Goal: Transaction & Acquisition: Download file/media

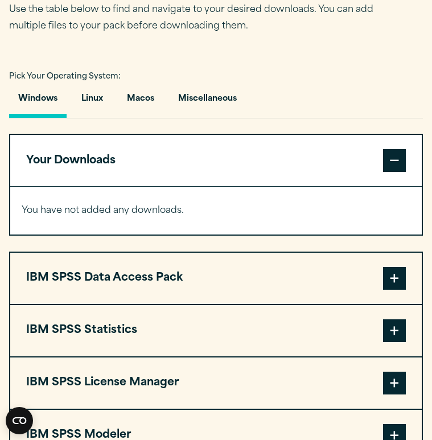
scroll to position [808, 0]
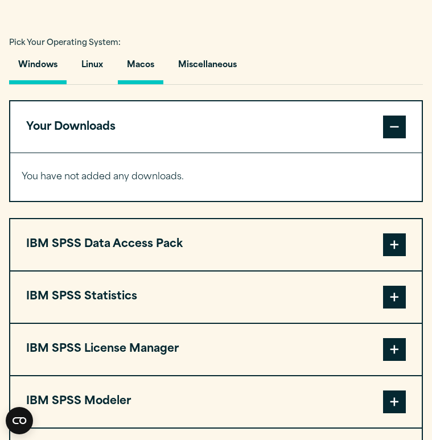
click at [149, 67] on button "Macos" at bounding box center [140, 68] width 45 height 32
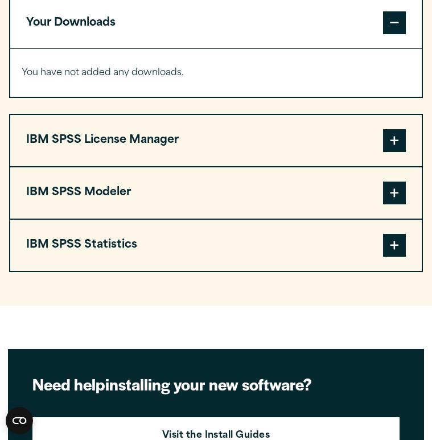
scroll to position [920, 0]
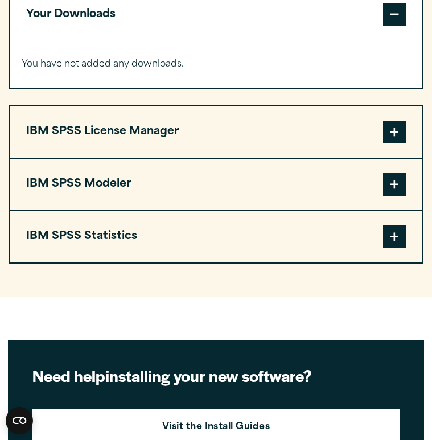
click at [296, 238] on button "IBM SPSS Statistics" at bounding box center [215, 236] width 411 height 51
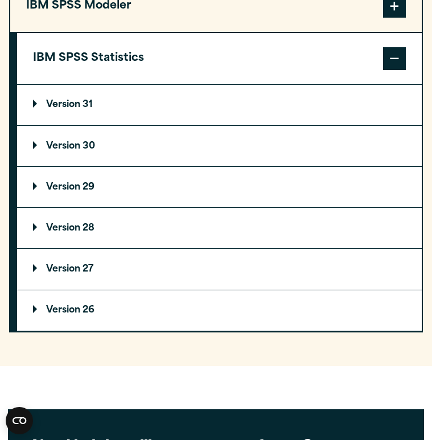
scroll to position [1099, 0]
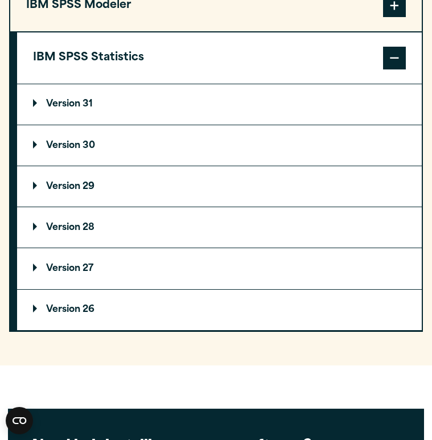
click at [32, 98] on summary "Version 31" at bounding box center [219, 104] width 404 height 40
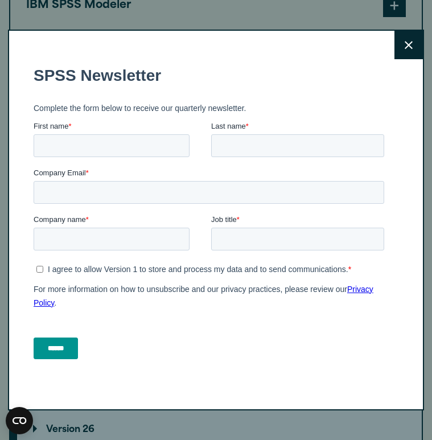
click at [412, 59] on button "Close" at bounding box center [408, 45] width 28 height 28
click at [409, 40] on button "Close" at bounding box center [408, 45] width 28 height 28
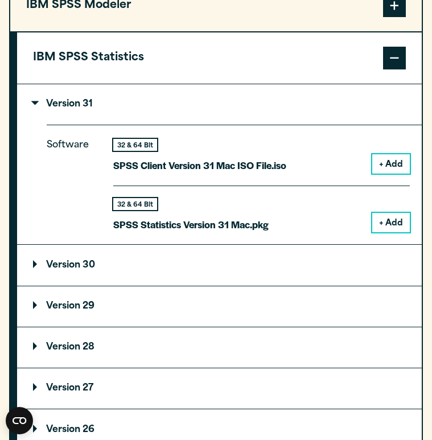
click at [396, 47] on span at bounding box center [394, 58] width 23 height 23
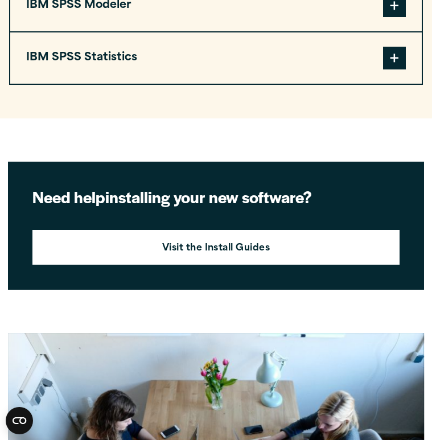
click at [388, 56] on span at bounding box center [394, 58] width 23 height 23
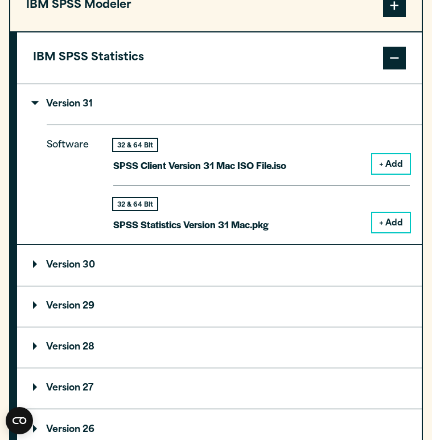
click at [49, 105] on p "Version 31" at bounding box center [63, 104] width 60 height 9
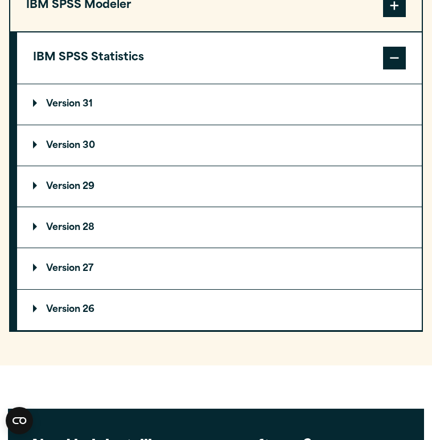
click at [42, 191] on summary "Version 29" at bounding box center [219, 186] width 404 height 40
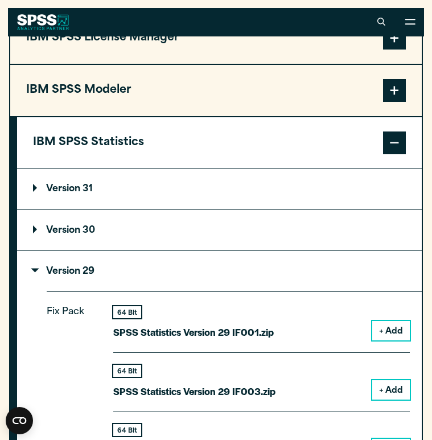
scroll to position [987, 0]
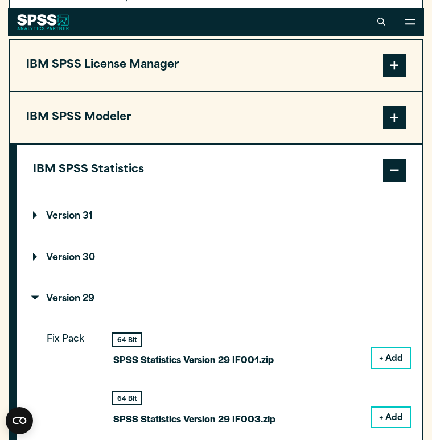
click at [33, 212] on p "Version 31" at bounding box center [63, 216] width 60 height 9
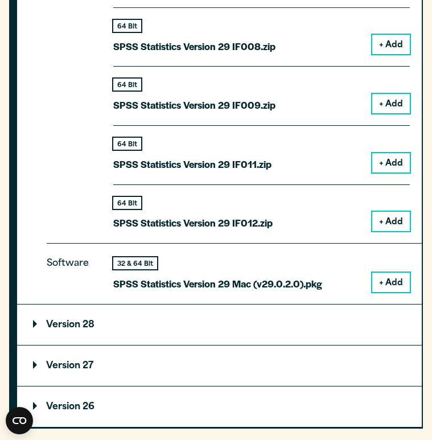
scroll to position [1720, 0]
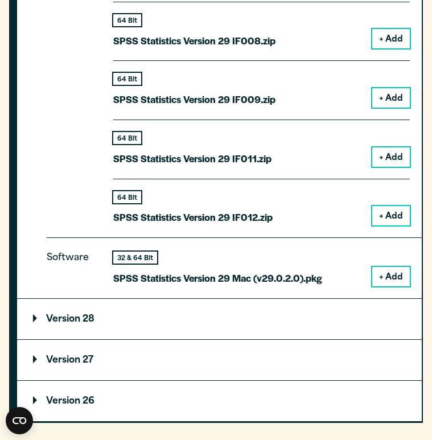
click at [407, 267] on button "+ Add" at bounding box center [391, 276] width 38 height 19
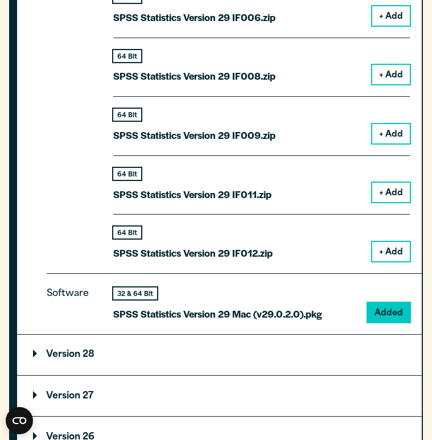
scroll to position [1731, 0]
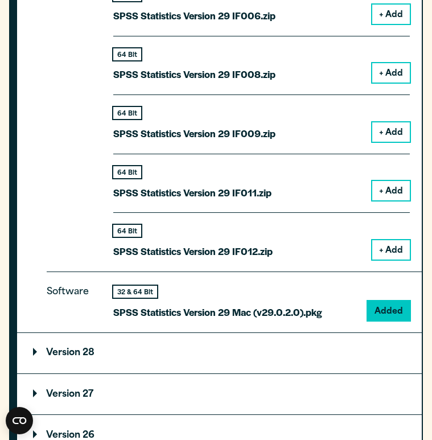
click at [213, 304] on p "SPSS Statistics Version 29 Mac (v29.0.2.0).pkg" at bounding box center [217, 312] width 209 height 16
click at [80, 301] on p "Software" at bounding box center [72, 297] width 51 height 27
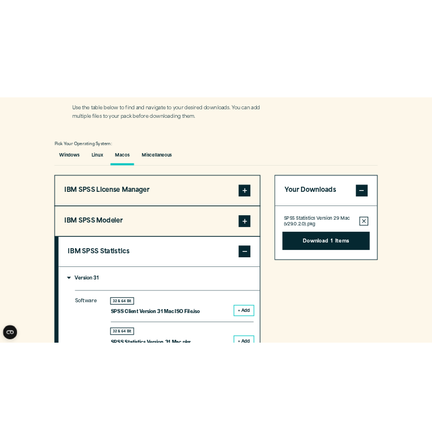
scroll to position [819, 0]
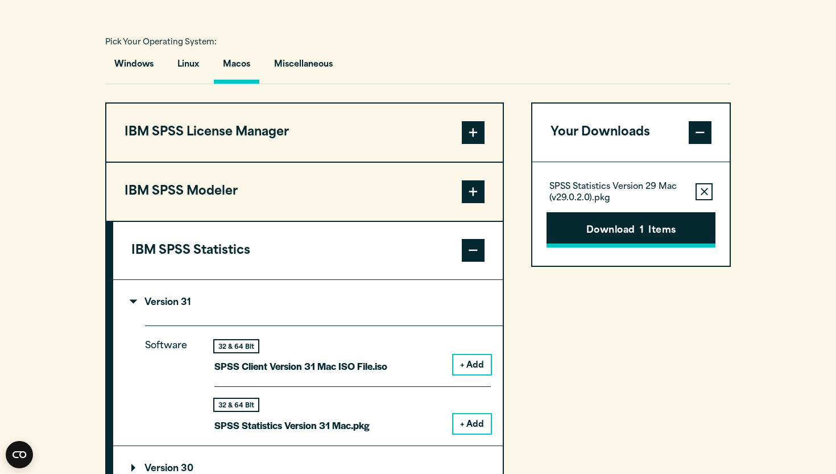
click at [431, 239] on button "Download 1 Items" at bounding box center [631, 229] width 169 height 35
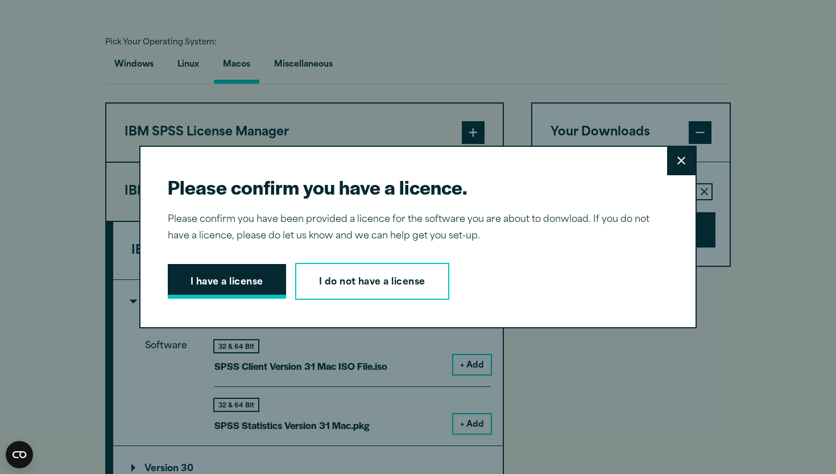
click at [259, 289] on button "I have a license" at bounding box center [227, 281] width 118 height 35
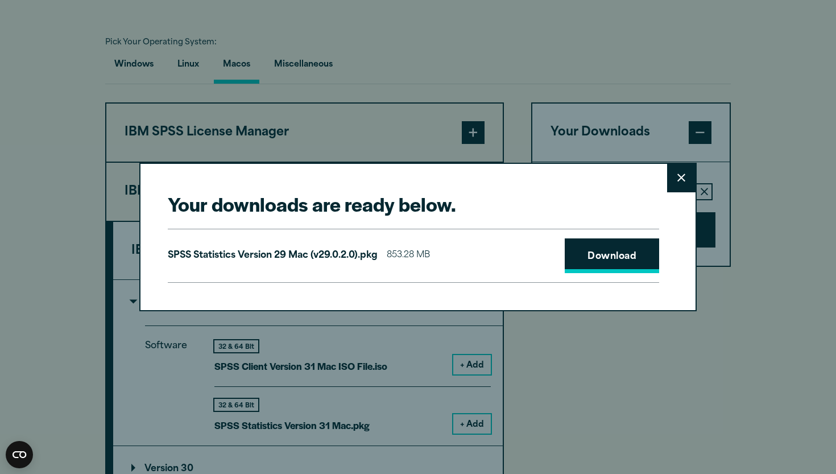
click at [431, 261] on link "Download" at bounding box center [612, 255] width 94 height 35
click at [431, 158] on div "Your downloads are ready below. Close SPSS Statistics Version 29 Mac (v29.0.2.0…" at bounding box center [418, 237] width 836 height 474
